Goal: Transaction & Acquisition: Purchase product/service

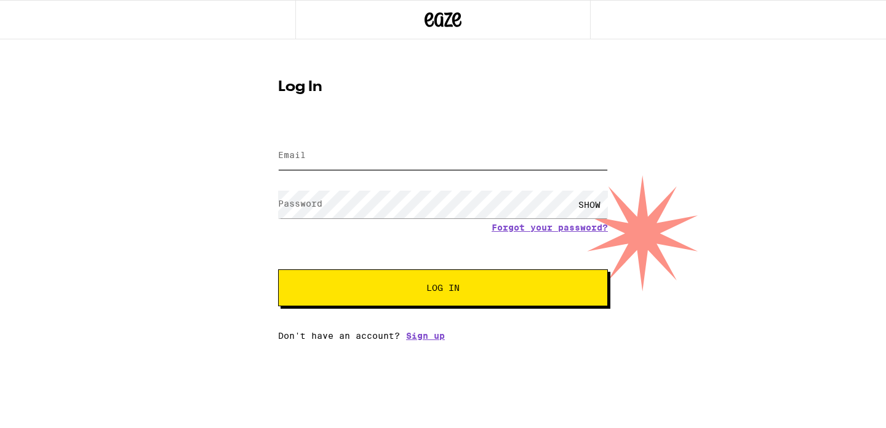
click at [359, 147] on input "Email" at bounding box center [443, 156] width 330 height 28
type input "[EMAIL_ADDRESS][PERSON_NAME][DOMAIN_NAME]"
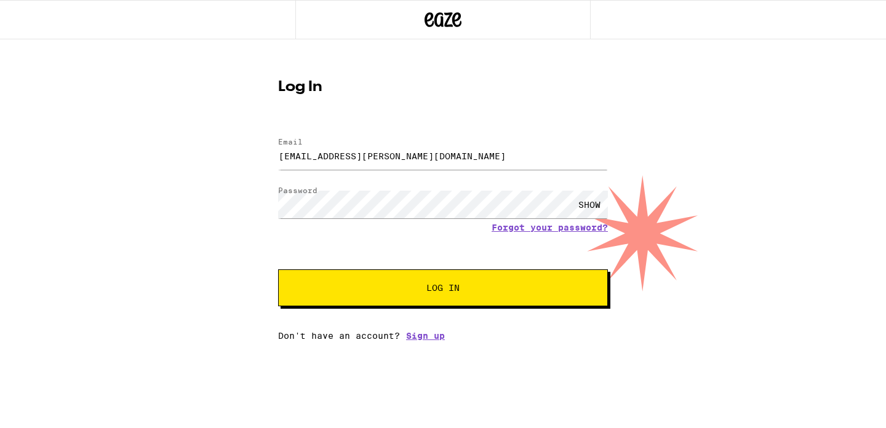
click at [431, 290] on span "Log In" at bounding box center [442, 288] width 33 height 9
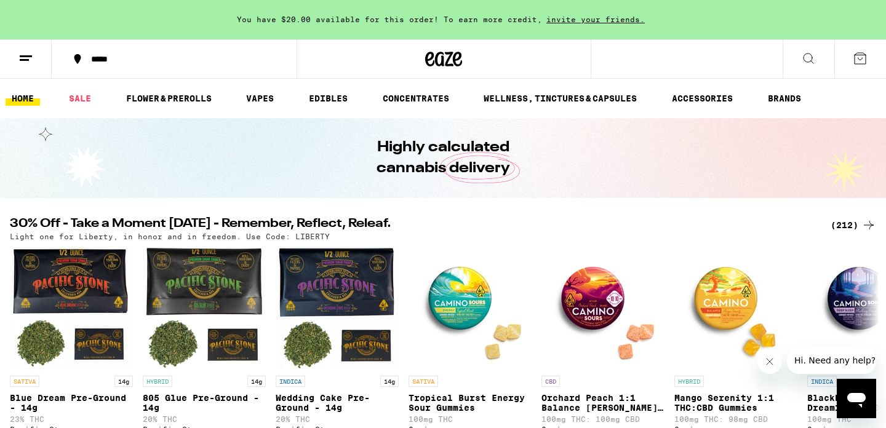
click at [388, 25] on div "You have $20.00 available for this order! To earn more credit, invite your frie…" at bounding box center [443, 19] width 886 height 39
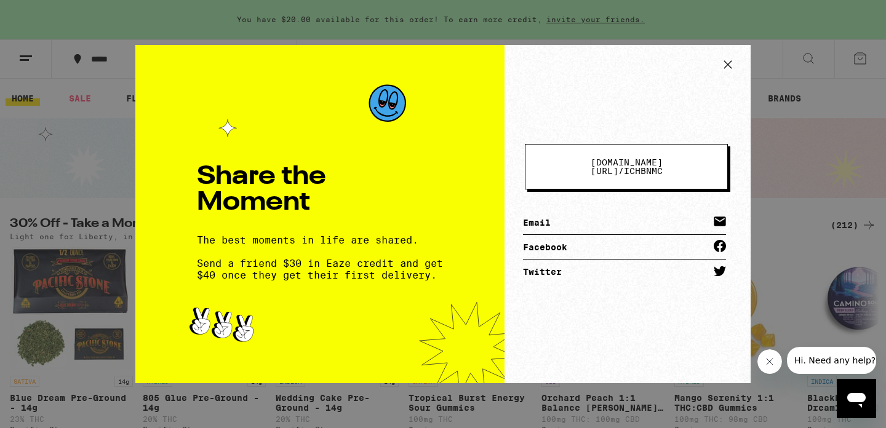
click at [725, 65] on icon at bounding box center [727, 64] width 18 height 18
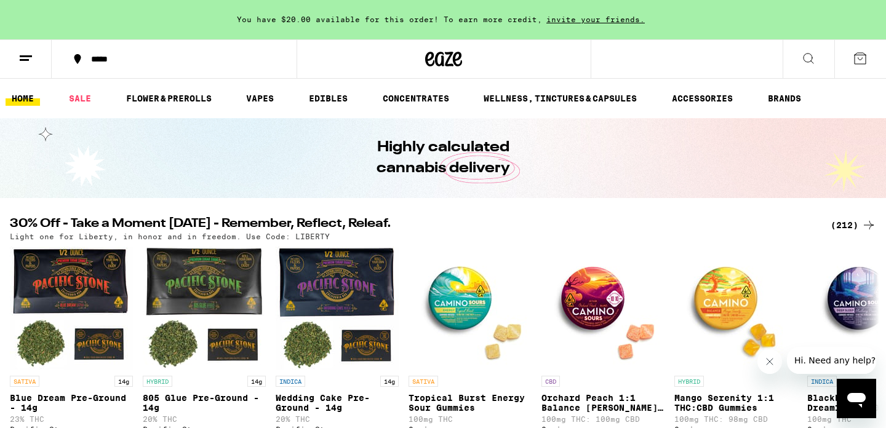
click at [809, 63] on icon at bounding box center [808, 58] width 15 height 15
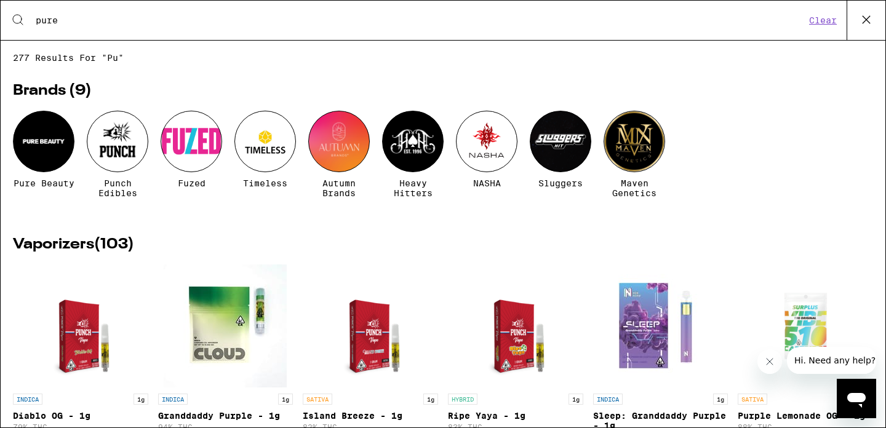
type input "pure"
